Goal: Find specific page/section: Find specific page/section

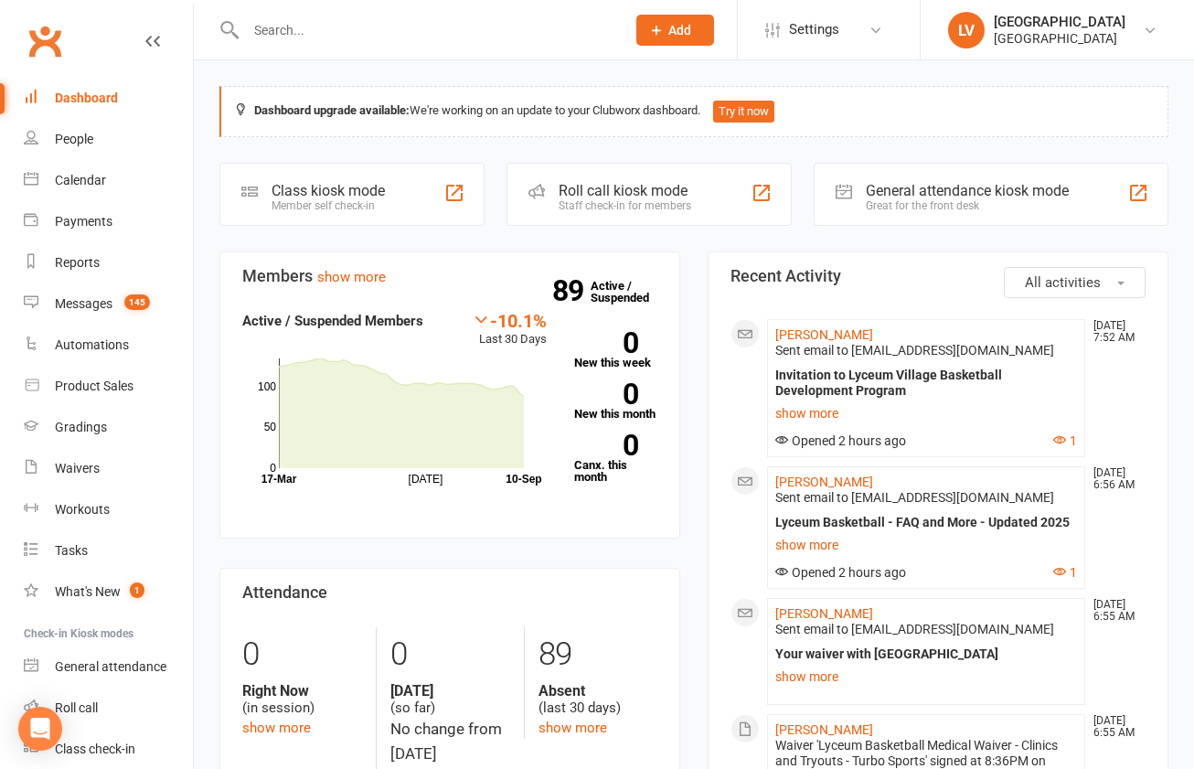
click at [112, 96] on div "Dashboard" at bounding box center [86, 97] width 63 height 15
click at [81, 144] on div "People" at bounding box center [74, 139] width 38 height 15
select select "50"
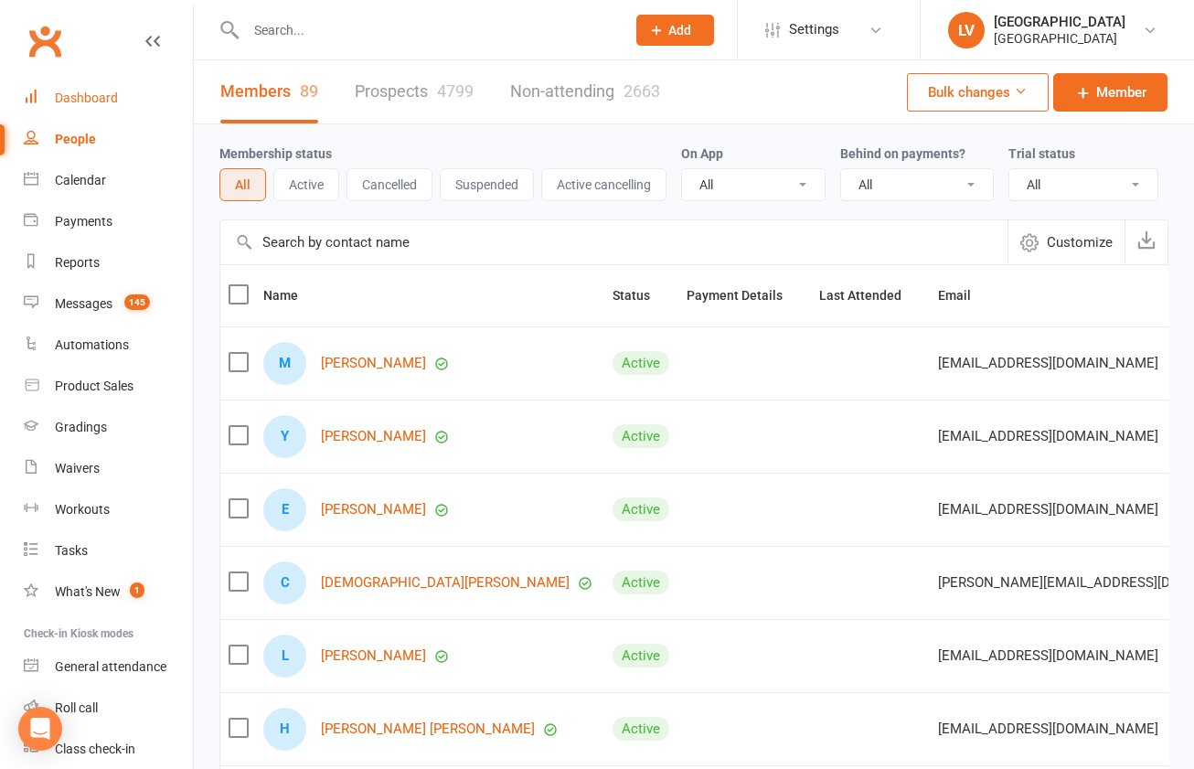
click at [84, 97] on div "Dashboard" at bounding box center [86, 97] width 63 height 15
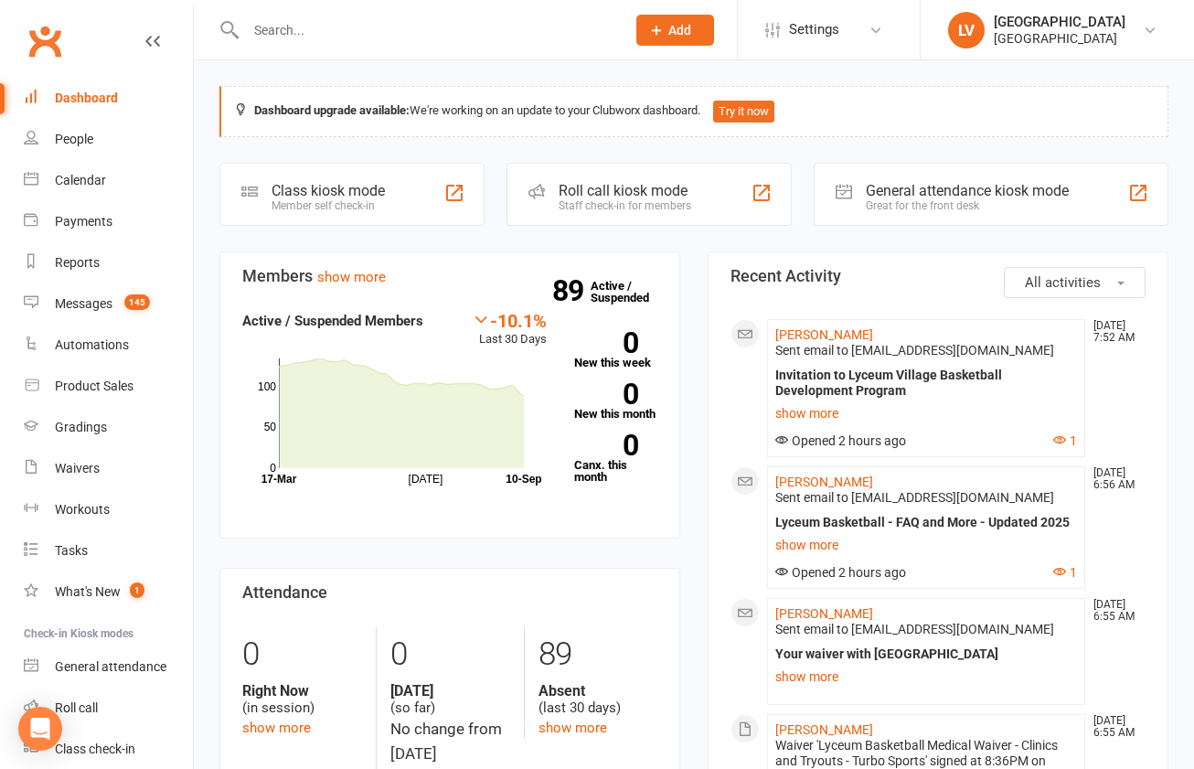
click at [290, 28] on input "text" at bounding box center [426, 30] width 372 height 26
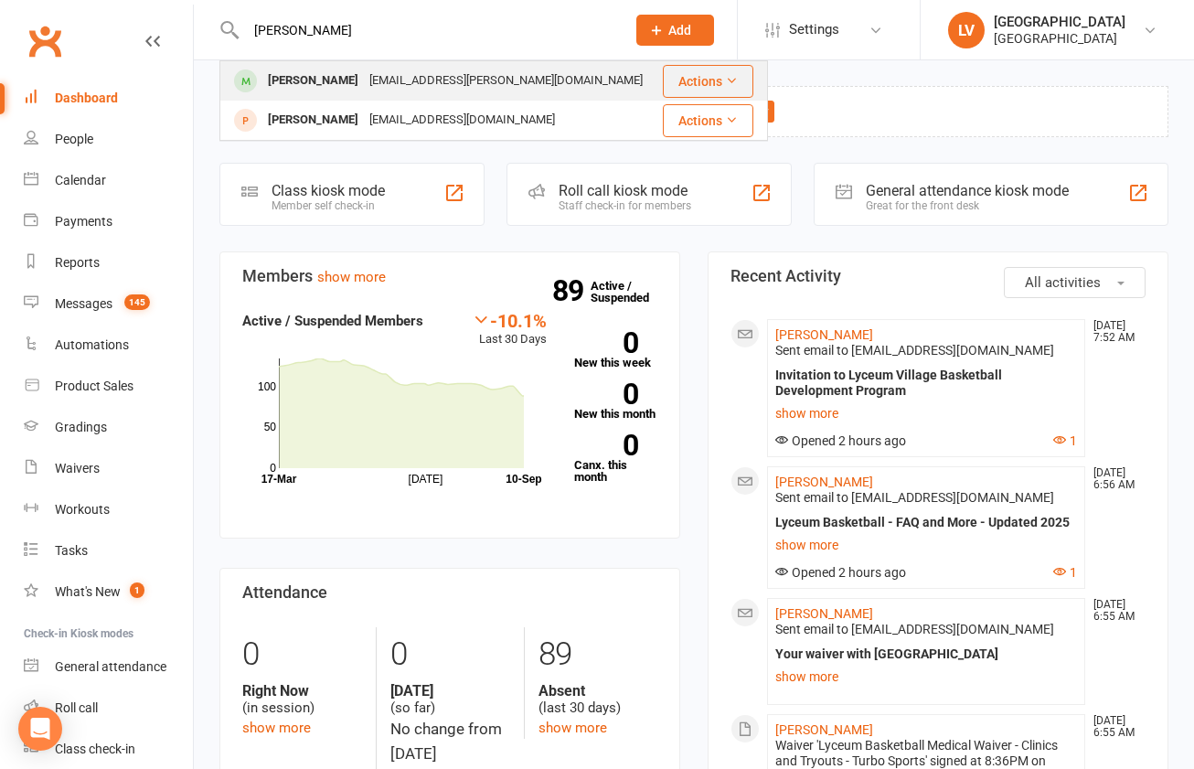
type input "[PERSON_NAME]"
click at [307, 87] on div "[PERSON_NAME]" at bounding box center [312, 81] width 101 height 27
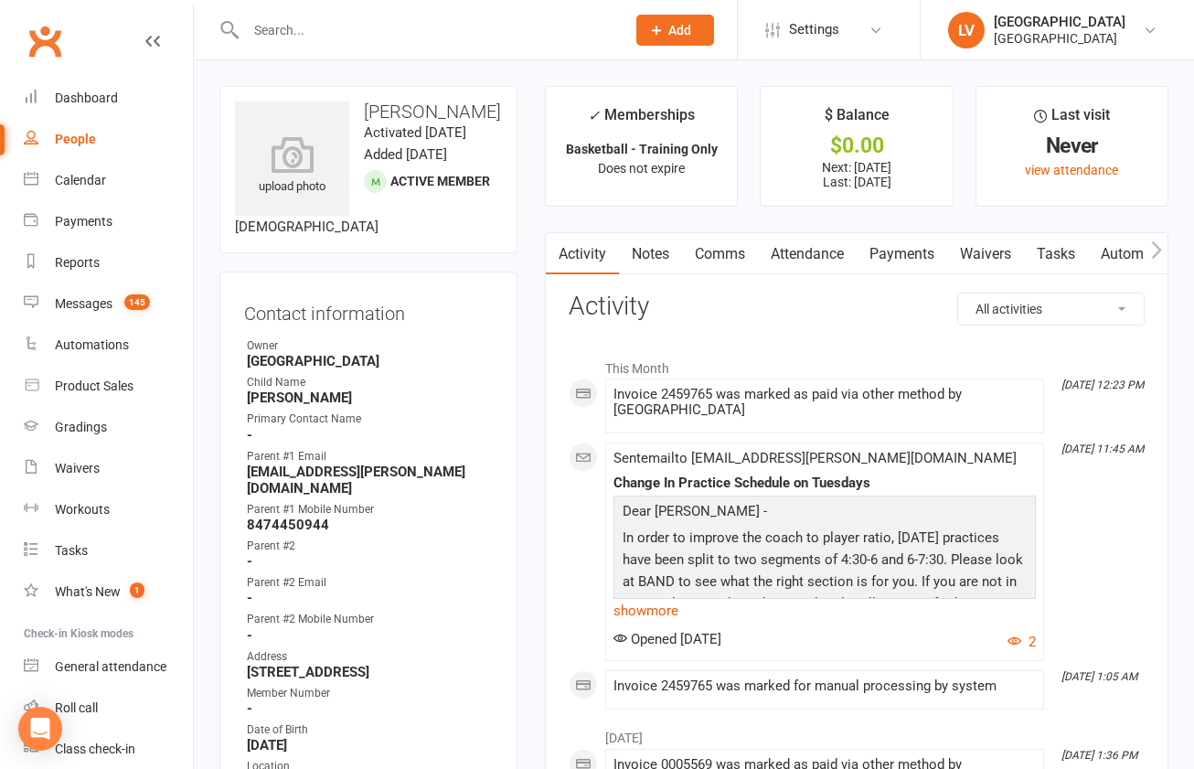
click at [892, 252] on link "Payments" at bounding box center [902, 254] width 90 height 42
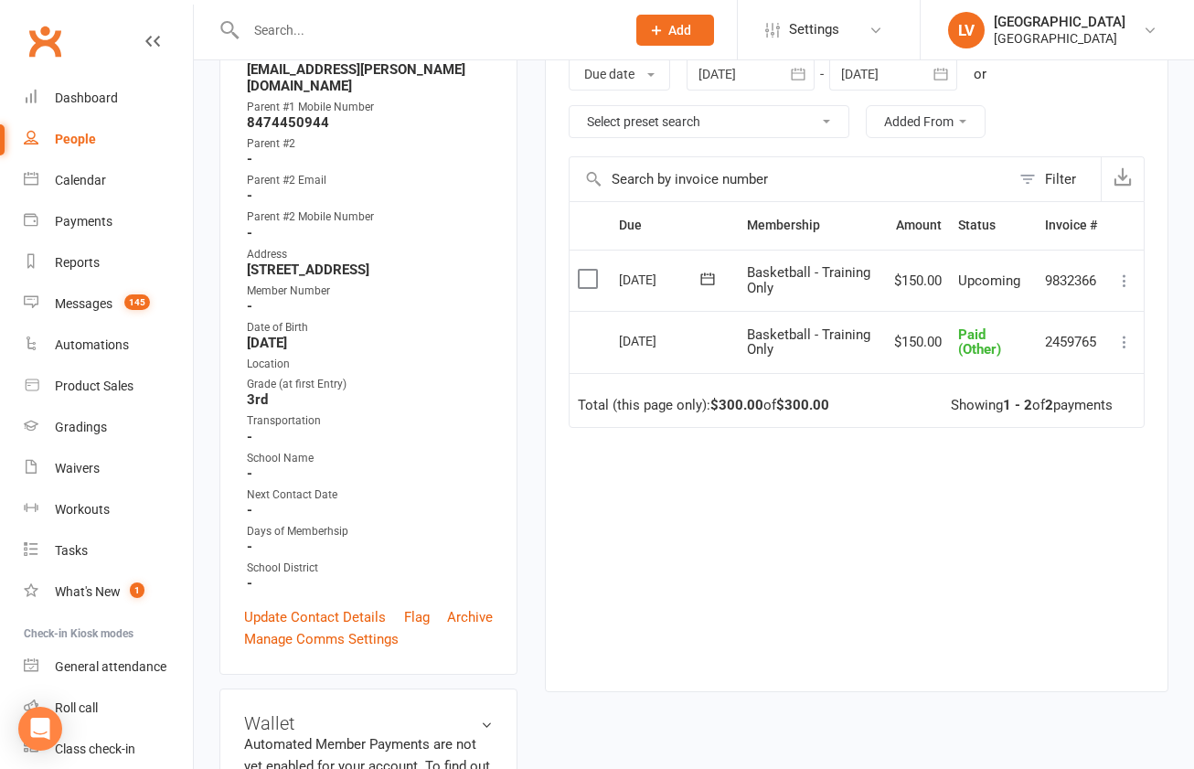
scroll to position [679, 0]
